Goal: Find specific page/section: Find specific page/section

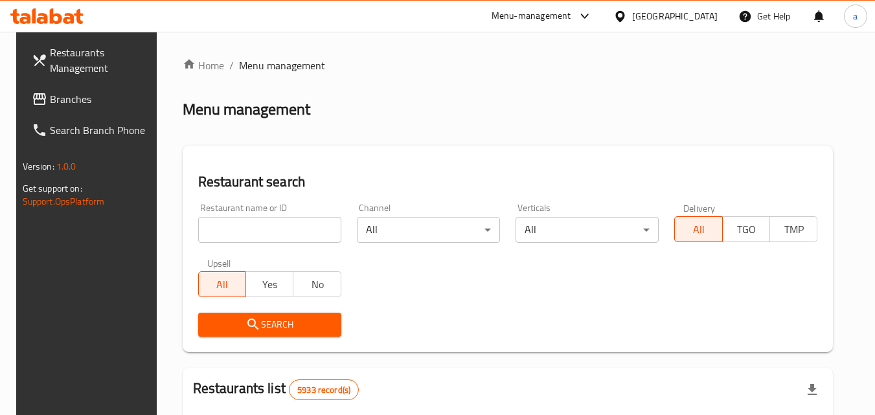
click at [676, 32] on div "​ Menu-management [GEOGRAPHIC_DATA] Get Help a Restaurants Management Branches …" at bounding box center [437, 223] width 875 height 383
click at [627, 16] on icon at bounding box center [620, 17] width 14 height 14
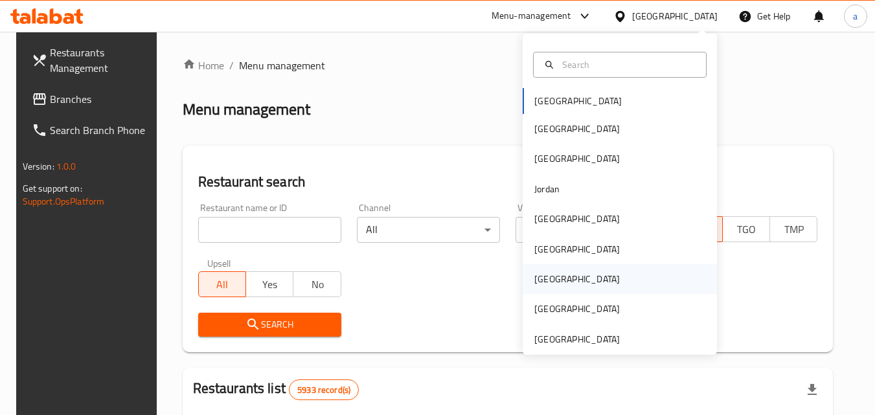
click at [537, 274] on div "[GEOGRAPHIC_DATA]" at bounding box center [576, 279] width 85 height 14
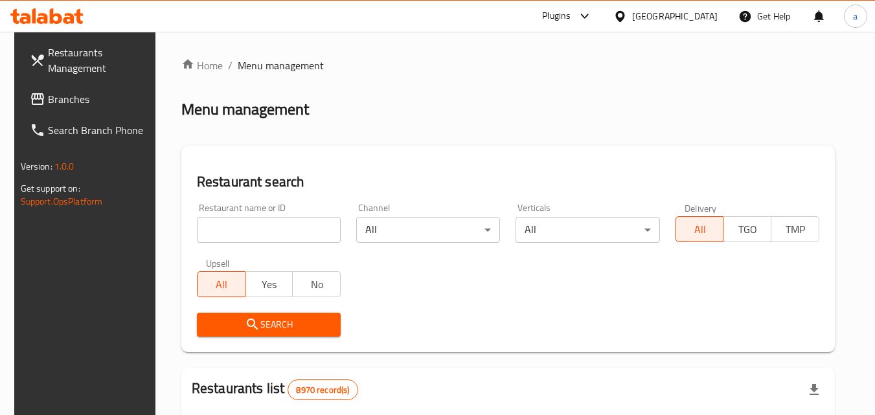
click at [76, 100] on span "Branches" at bounding box center [99, 99] width 102 height 16
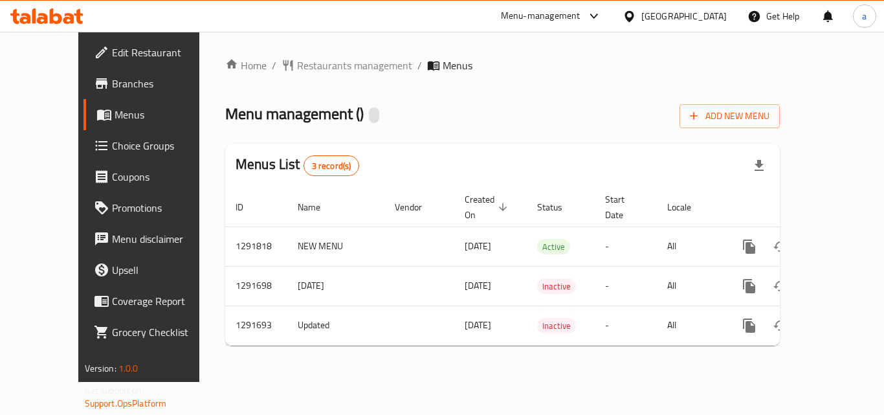
click at [319, 117] on h2 "Menu management ( )" at bounding box center [302, 114] width 154 height 21
click at [369, 118] on div at bounding box center [374, 115] width 10 height 16
